Goal: Information Seeking & Learning: Learn about a topic

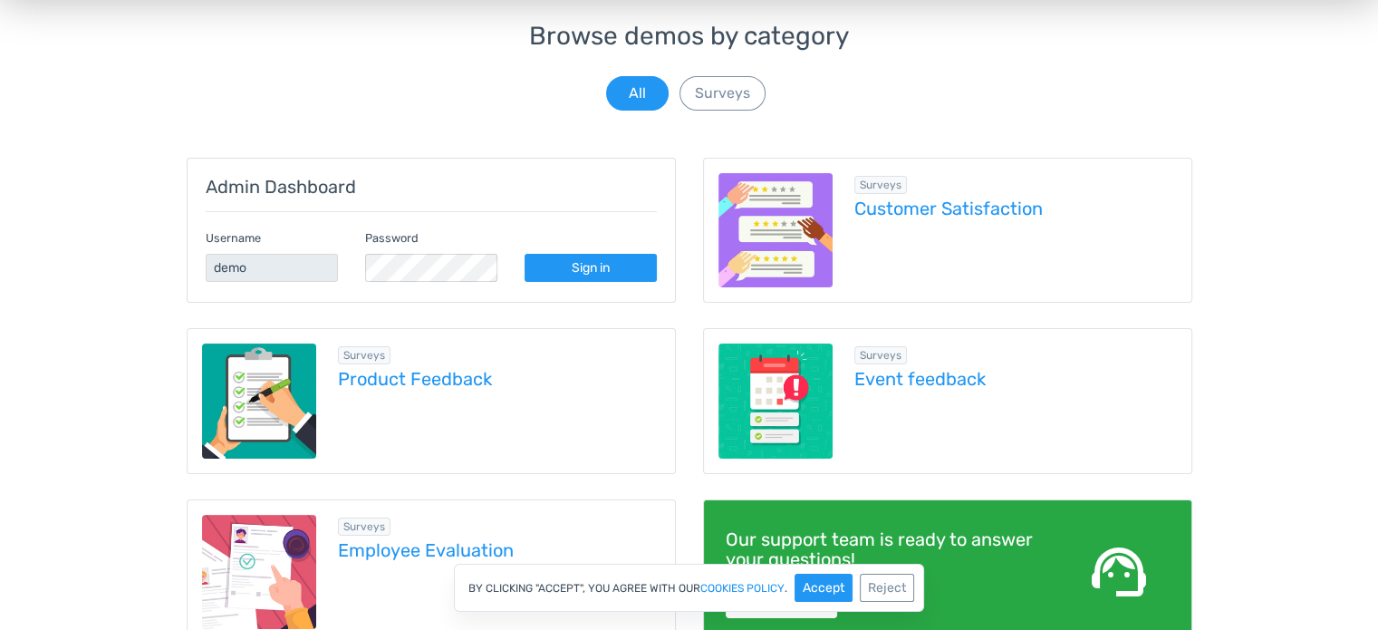
drag, startPoint x: 1391, startPoint y: 75, endPoint x: 1361, endPoint y: 161, distance: 91.1
click at [1361, 161] on html "menu Products TotalPoll WordPress Poll and Contest Plugin TotalContest Sales" at bounding box center [689, 141] width 1378 height 630
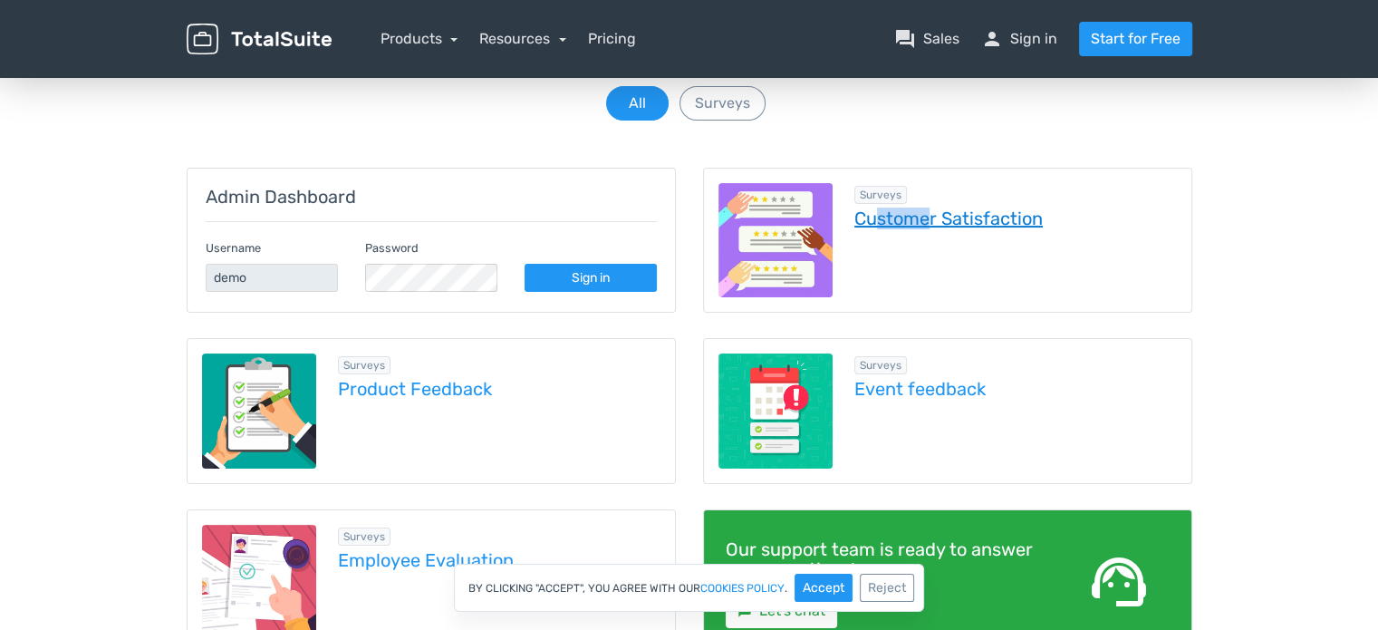
drag, startPoint x: 873, startPoint y: 243, endPoint x: 947, endPoint y: 207, distance: 82.7
click at [947, 207] on div "Surveys Customer Satisfaction" at bounding box center [1005, 240] width 344 height 115
click at [947, 208] on link "Customer Satisfaction" at bounding box center [1016, 218] width 323 height 20
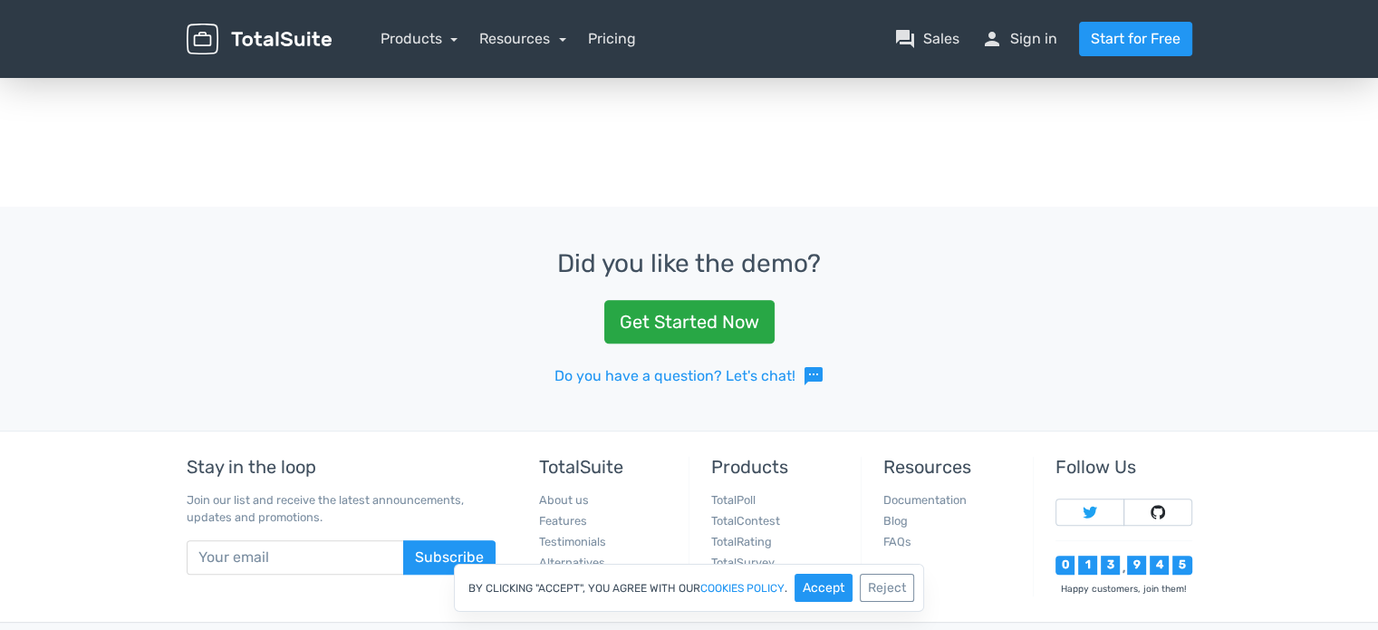
scroll to position [643, 0]
